Goal: Navigation & Orientation: Find specific page/section

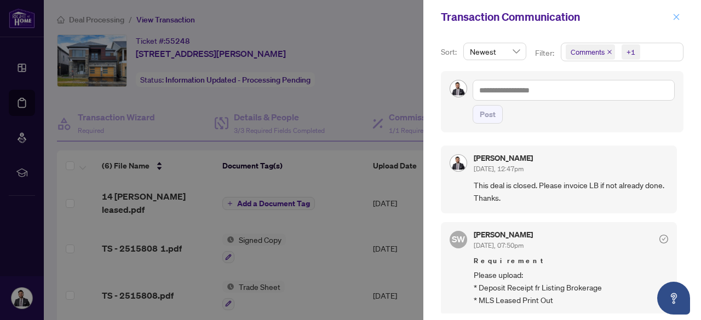
click at [680, 20] on button "button" at bounding box center [676, 16] width 14 height 13
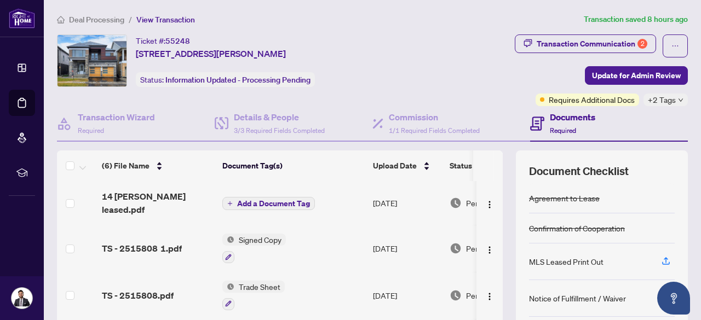
click at [100, 19] on span "Deal Processing" at bounding box center [96, 20] width 55 height 10
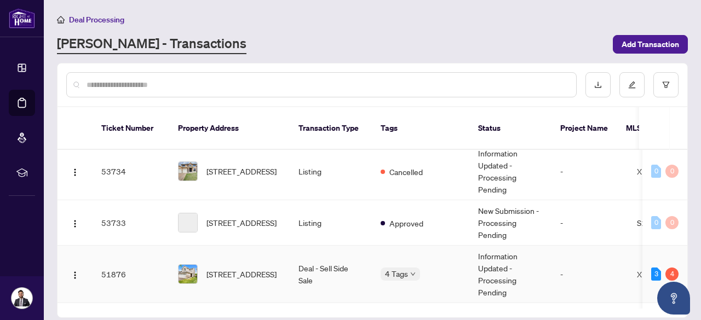
scroll to position [200, 0]
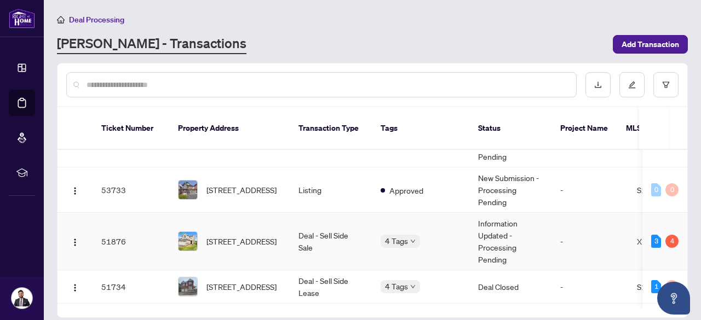
click at [343, 229] on td "Deal - Sell Side Sale" at bounding box center [331, 241] width 82 height 57
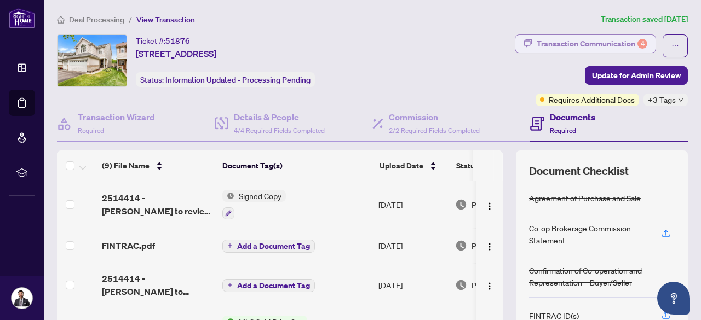
click at [605, 43] on div "Transaction Communication 4" at bounding box center [591, 44] width 111 height 18
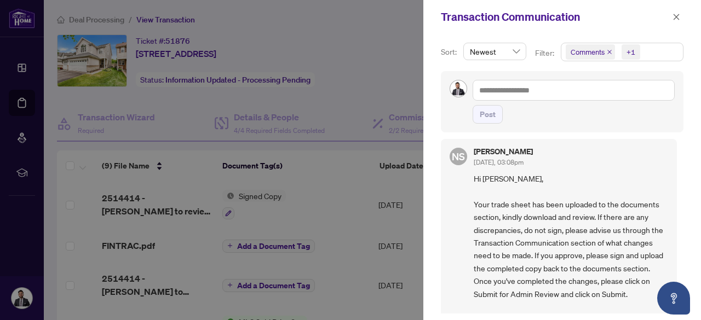
scroll to position [412, 0]
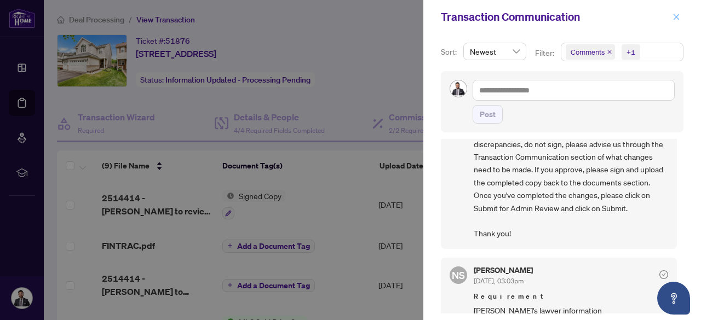
click at [679, 15] on icon "close" at bounding box center [676, 17] width 8 height 8
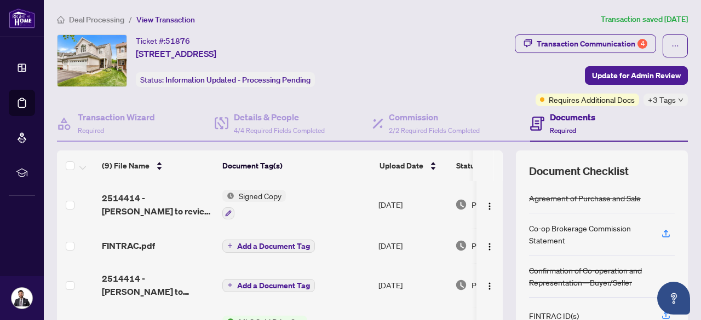
click at [94, 22] on span "Deal Processing" at bounding box center [96, 20] width 55 height 10
